Goal: Find specific page/section: Find specific page/section

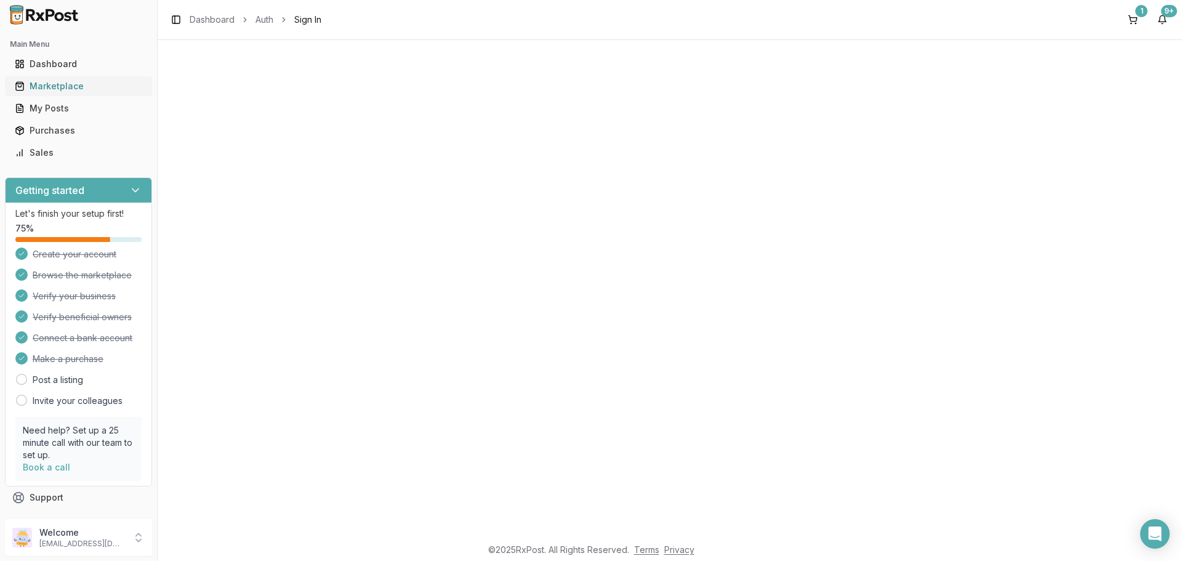
click at [73, 89] on div "Marketplace" at bounding box center [78, 86] width 127 height 12
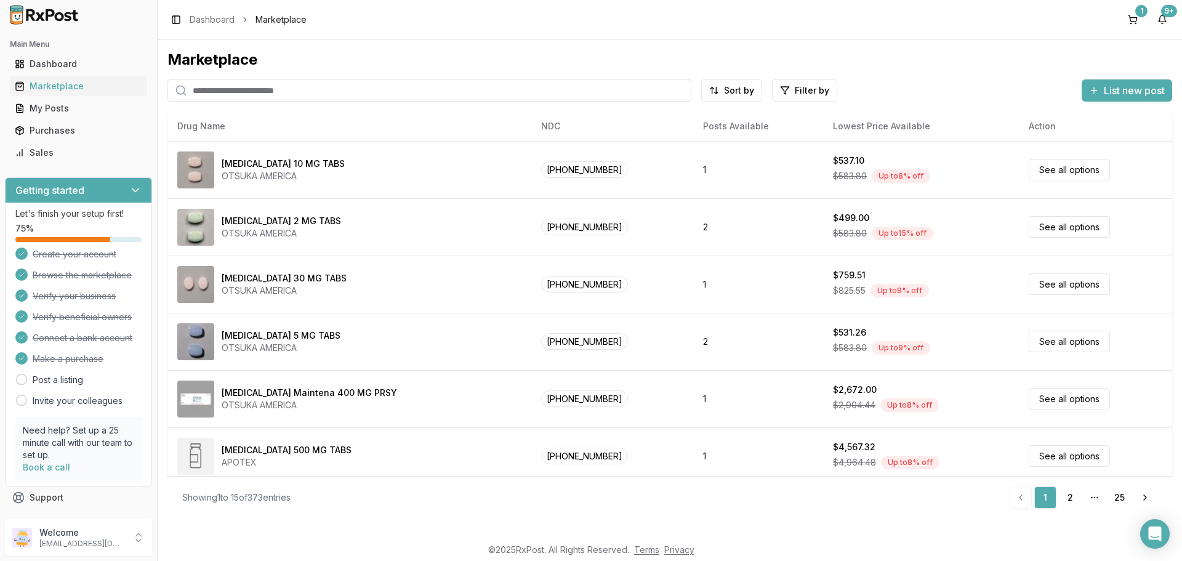
click at [227, 92] on input "search" at bounding box center [429, 90] width 524 height 22
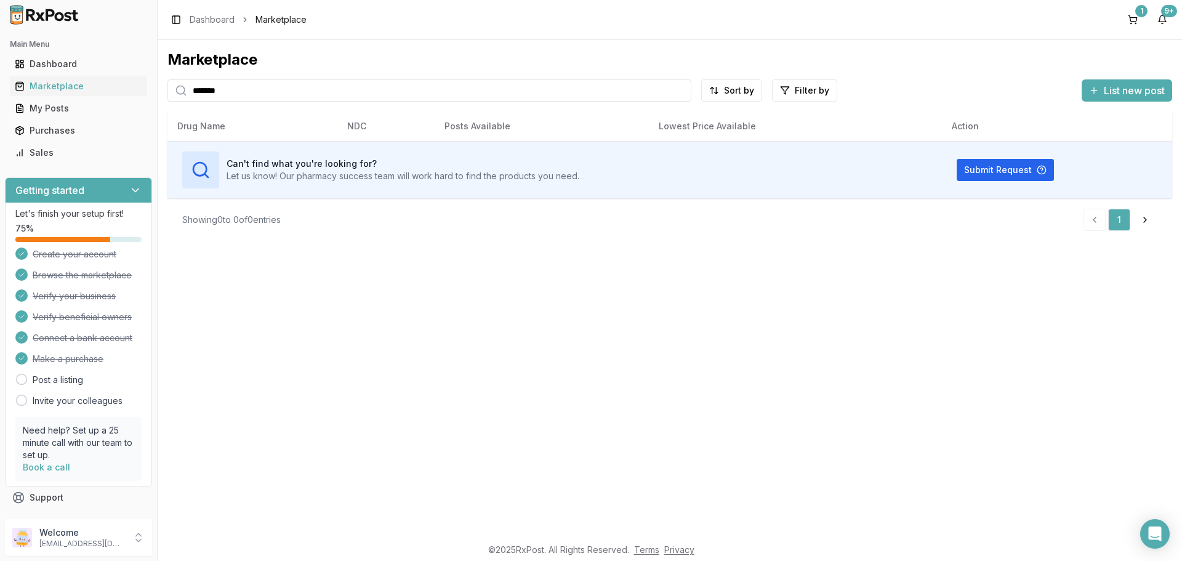
click at [273, 87] on input "*******" at bounding box center [429, 90] width 524 height 22
type input "*"
